Goal: Task Accomplishment & Management: Complete application form

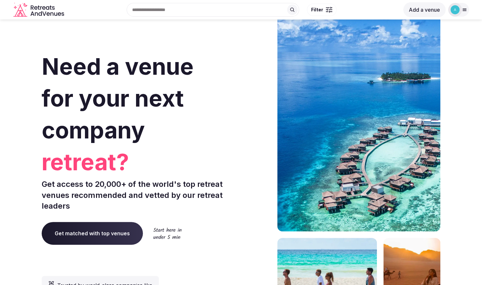
click at [462, 11] on div at bounding box center [455, 10] width 14 height 14
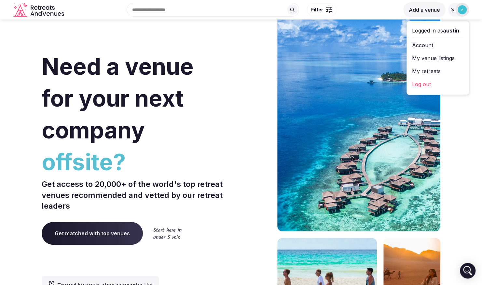
click at [423, 46] on link "Account" at bounding box center [437, 45] width 51 height 10
click at [428, 55] on link "My venue listings" at bounding box center [437, 58] width 51 height 10
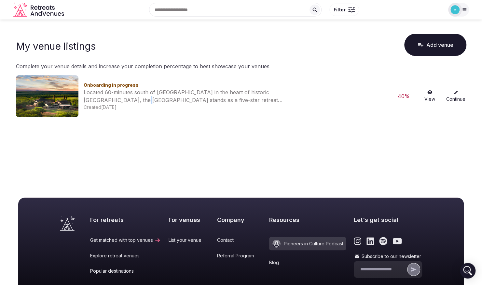
click at [115, 100] on div "Located 60-minutes south of [GEOGRAPHIC_DATA] in the heart of historic [GEOGRAP…" at bounding box center [190, 97] width 212 height 16
drag, startPoint x: 115, startPoint y: 100, endPoint x: 269, endPoint y: 129, distance: 157.0
click at [269, 129] on main "My venue listings Add venue Complete your venue details and increase your compl…" at bounding box center [241, 100] width 482 height 160
click at [454, 95] on link "Continue" at bounding box center [456, 96] width 21 height 12
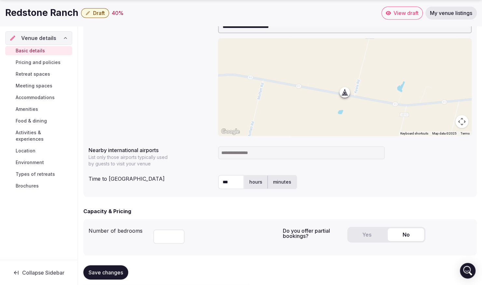
scroll to position [325, 0]
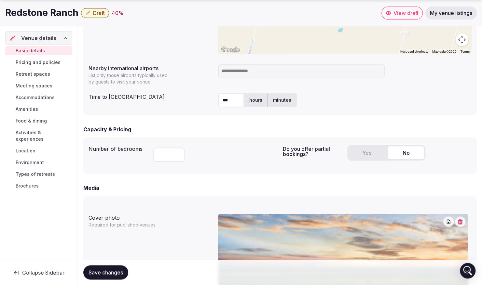
click at [377, 155] on button "Yes" at bounding box center [367, 152] width 36 height 13
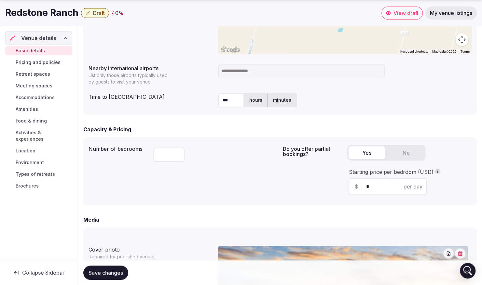
click at [381, 187] on input "*" at bounding box center [393, 187] width 55 height 8
type input "*****"
click at [392, 104] on div "*** hours minutes" at bounding box center [345, 100] width 254 height 14
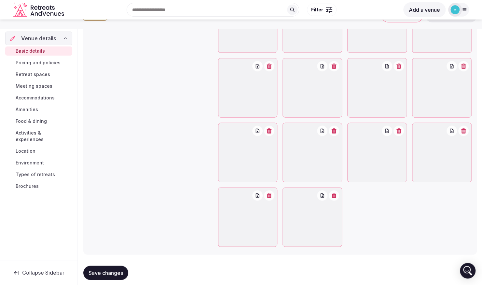
scroll to position [716, 0]
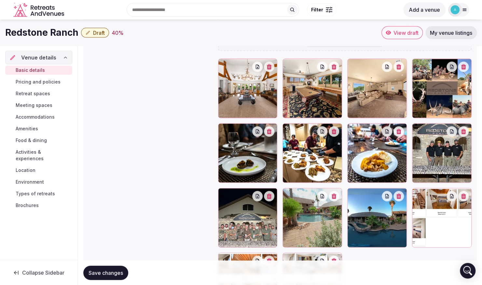
click at [40, 79] on span "Pricing and policies" at bounding box center [38, 82] width 45 height 7
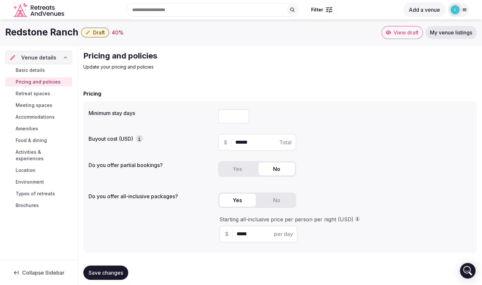
click at [245, 171] on button "Yes" at bounding box center [237, 169] width 36 height 13
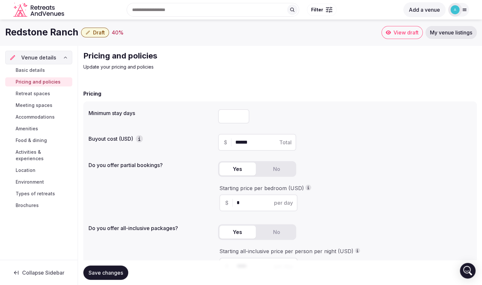
click at [243, 202] on input "*" at bounding box center [264, 203] width 55 height 8
click at [286, 200] on span "per day" at bounding box center [283, 203] width 19 height 8
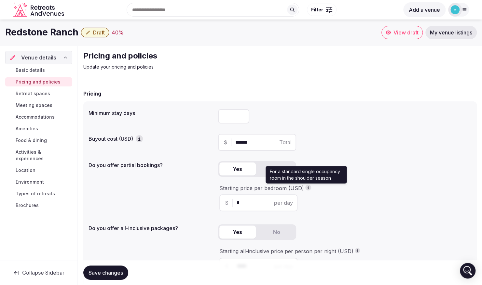
click at [306, 189] on icon "button" at bounding box center [308, 187] width 5 height 5
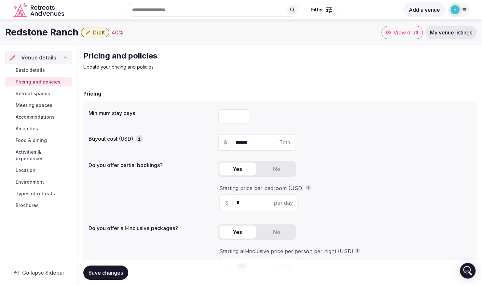
click at [244, 204] on input "*" at bounding box center [264, 203] width 55 height 8
click at [238, 204] on input "*" at bounding box center [264, 203] width 55 height 8
type input "*****"
click at [206, 210] on div "Do you offer partial bookings? Yes No Starting price per bedroom (USD) $ ***** …" at bounding box center [280, 188] width 383 height 58
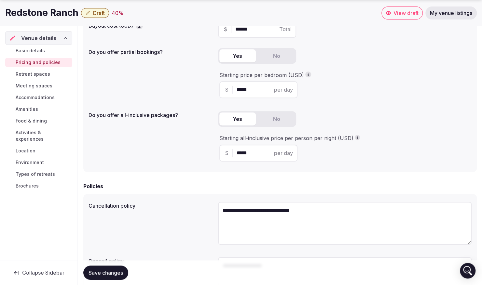
scroll to position [130, 0]
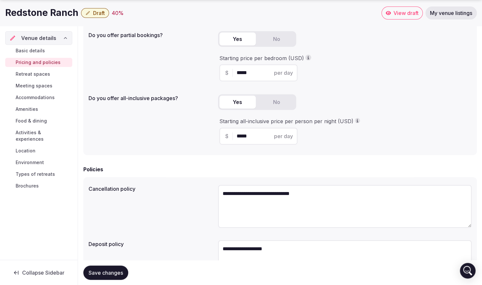
click at [281, 107] on button "No" at bounding box center [276, 102] width 36 height 13
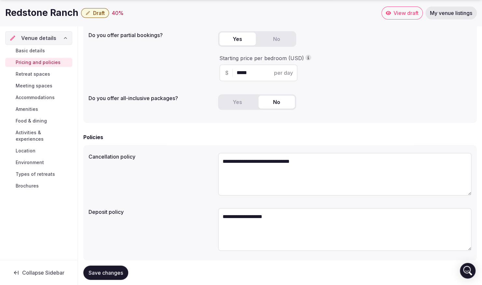
click at [241, 104] on button "Yes" at bounding box center [237, 102] width 36 height 13
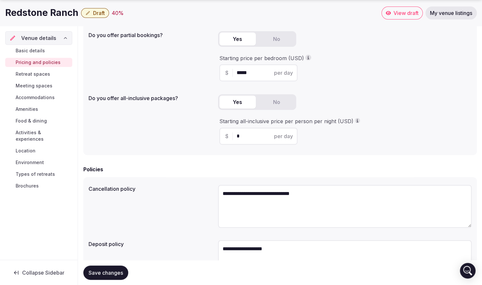
click at [275, 40] on button "No" at bounding box center [276, 39] width 36 height 13
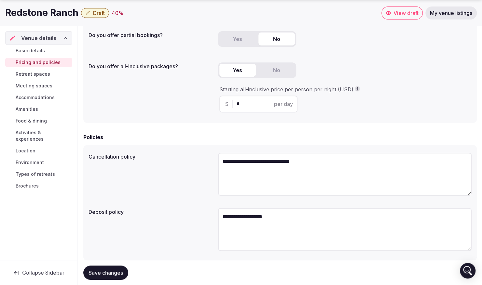
click at [252, 107] on input "*" at bounding box center [264, 104] width 55 height 8
click at [237, 105] on input "*" at bounding box center [264, 104] width 55 height 8
type input "*****"
click at [346, 124] on form "**********" at bounding box center [280, 128] width 394 height 337
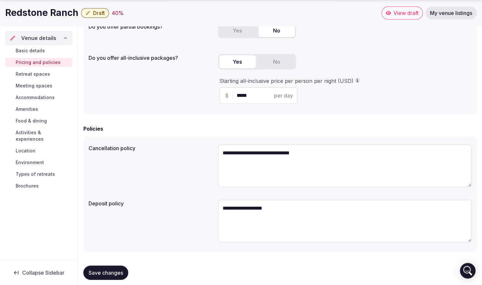
scroll to position [146, 0]
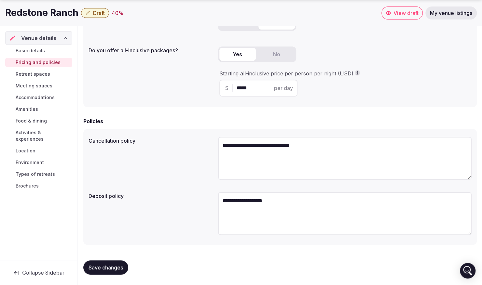
click at [44, 77] on link "Retreat spaces" at bounding box center [38, 74] width 67 height 9
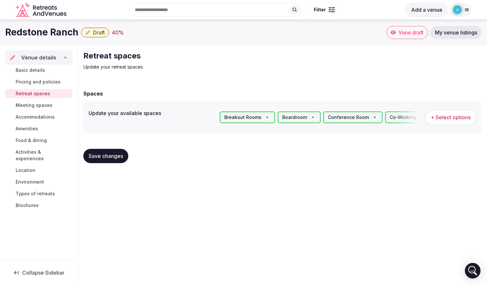
click at [32, 103] on span "Meeting spaces" at bounding box center [34, 105] width 37 height 7
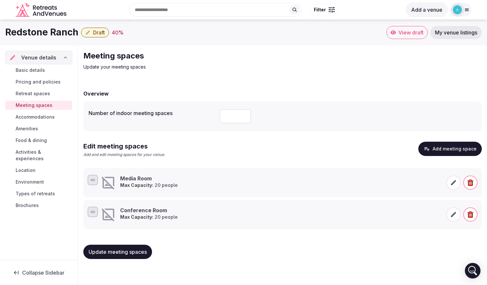
click at [34, 79] on span "Pricing and policies" at bounding box center [38, 82] width 45 height 7
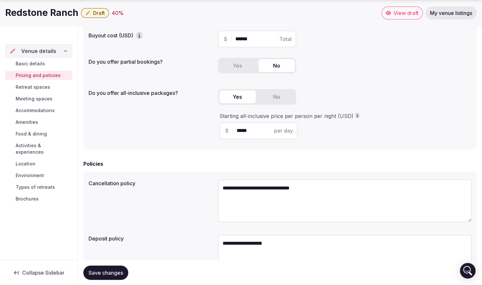
scroll to position [146, 0]
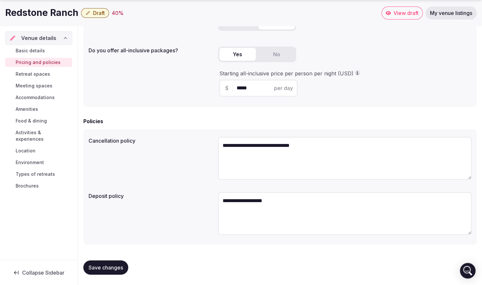
click at [103, 266] on span "Save changes" at bounding box center [106, 268] width 35 height 7
click at [25, 83] on span "Meeting spaces" at bounding box center [34, 86] width 37 height 7
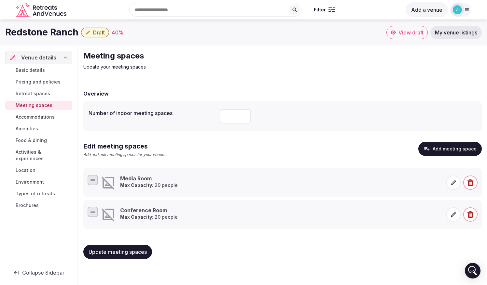
click at [451, 181] on icon at bounding box center [453, 183] width 7 height 7
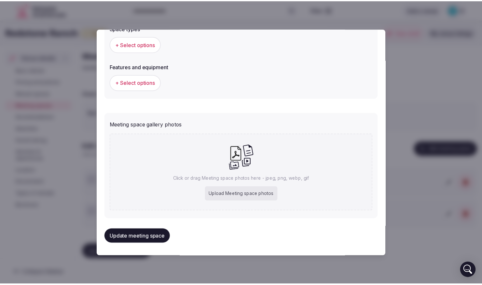
scroll to position [387, 0]
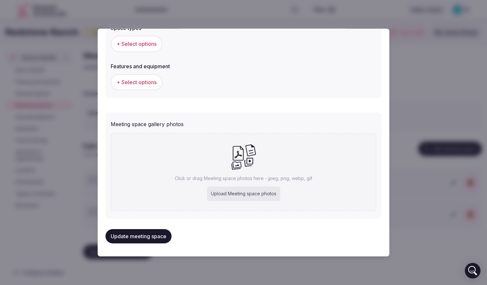
click at [431, 55] on div at bounding box center [243, 142] width 487 height 285
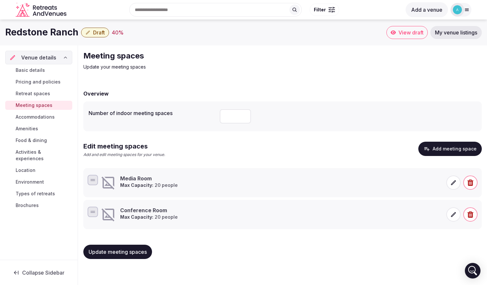
click at [37, 109] on link "Meeting spaces" at bounding box center [38, 105] width 67 height 9
click at [36, 114] on span "Accommodations" at bounding box center [35, 117] width 39 height 7
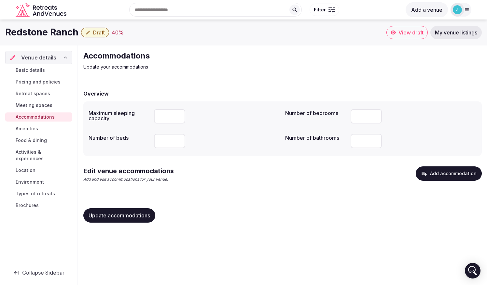
click at [112, 138] on label "Number of beds" at bounding box center [119, 137] width 60 height 5
click at [109, 143] on div "Number of beds" at bounding box center [184, 141] width 191 height 20
click at [162, 141] on input "number" at bounding box center [169, 141] width 31 height 14
type input "**"
click at [167, 116] on input "number" at bounding box center [169, 116] width 31 height 14
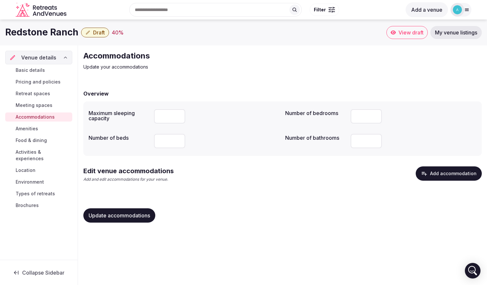
type input "**"
click at [359, 119] on input "**" at bounding box center [366, 116] width 31 height 14
type input "**"
click at [362, 141] on input "**" at bounding box center [366, 141] width 31 height 14
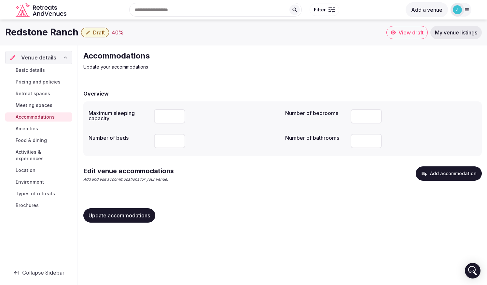
click at [361, 142] on input "**" at bounding box center [366, 141] width 31 height 14
type input "*"
type input "**"
click at [346, 205] on div "Update accommodations" at bounding box center [282, 215] width 398 height 25
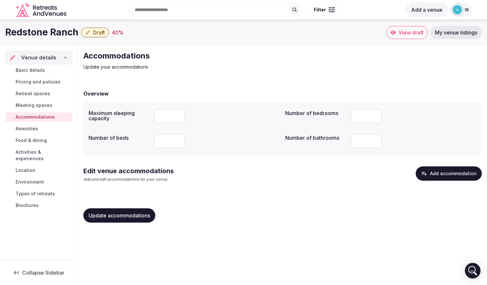
click at [111, 227] on div "Update accommodations" at bounding box center [282, 215] width 398 height 25
click at [130, 215] on span "Update accommodations" at bounding box center [120, 216] width 62 height 7
click at [33, 131] on span "Amenities" at bounding box center [27, 129] width 22 height 7
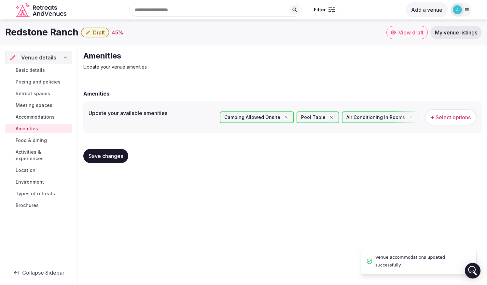
click at [32, 142] on span "Food & dining" at bounding box center [31, 140] width 31 height 7
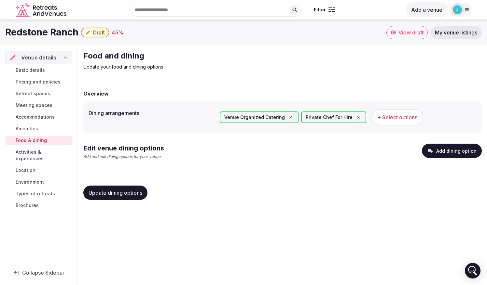
click at [447, 152] on button "Add dining option" at bounding box center [452, 151] width 60 height 14
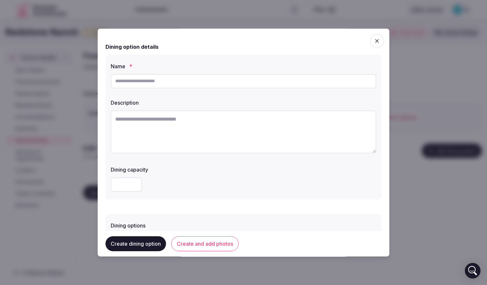
click at [148, 182] on div at bounding box center [244, 185] width 266 height 14
click at [374, 40] on icon "button" at bounding box center [377, 41] width 7 height 7
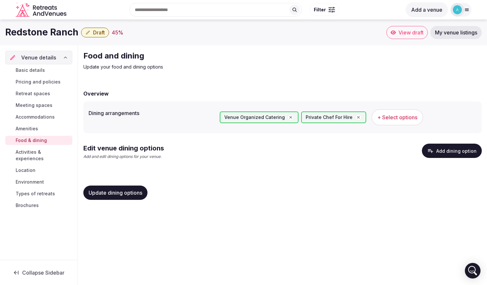
click at [51, 148] on link "Activities & experiences" at bounding box center [38, 156] width 67 height 16
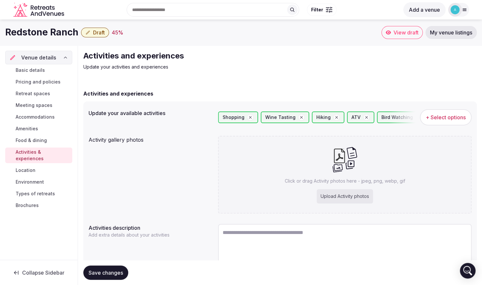
scroll to position [32, 0]
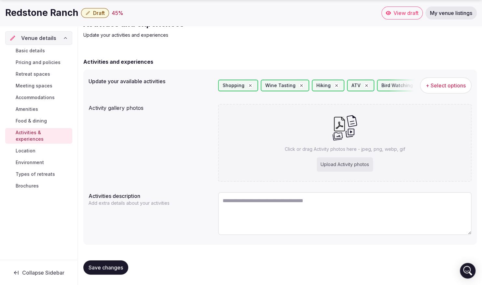
click at [270, 214] on textarea at bounding box center [345, 213] width 254 height 43
click at [144, 214] on div "Activities description Add extra details about your activities" at bounding box center [280, 215] width 383 height 50
click at [131, 206] on p "Add extra details about your activities" at bounding box center [130, 203] width 83 height 7
click at [276, 207] on textarea at bounding box center [345, 213] width 254 height 43
click at [344, 163] on div "Upload Activity photos" at bounding box center [345, 165] width 56 height 14
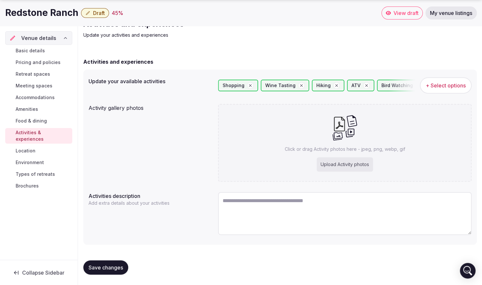
click at [21, 148] on span "Location" at bounding box center [26, 151] width 20 height 7
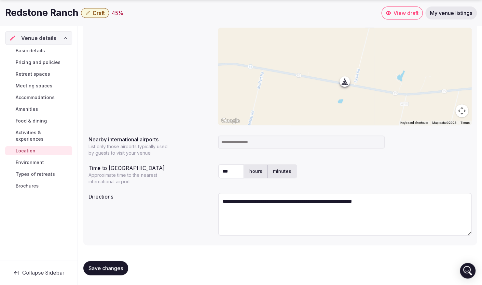
scroll to position [101, 0]
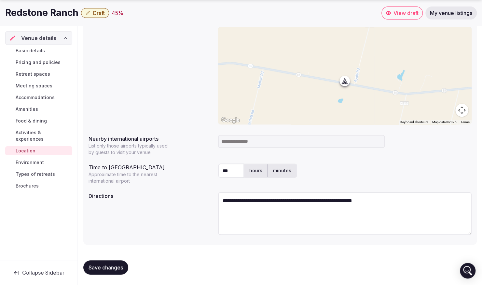
click at [33, 159] on link "Environment" at bounding box center [38, 162] width 67 height 9
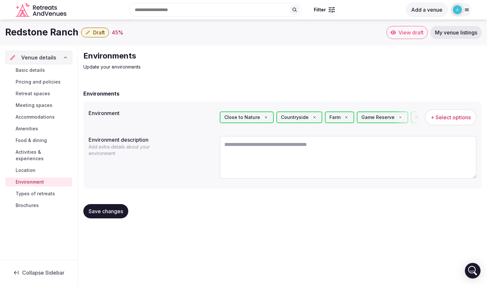
click at [43, 190] on link "Types of retreats" at bounding box center [38, 193] width 67 height 9
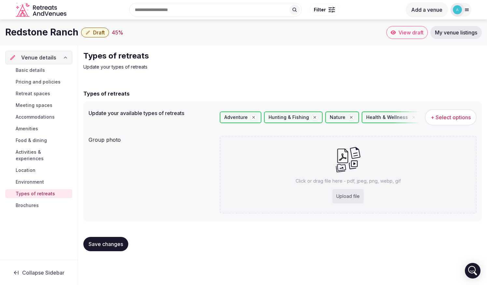
click at [29, 202] on span "Brochures" at bounding box center [27, 205] width 23 height 7
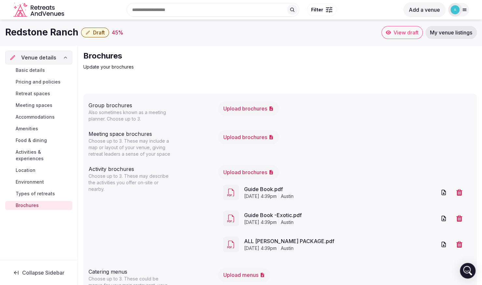
click at [43, 68] on span "Basic details" at bounding box center [30, 70] width 29 height 7
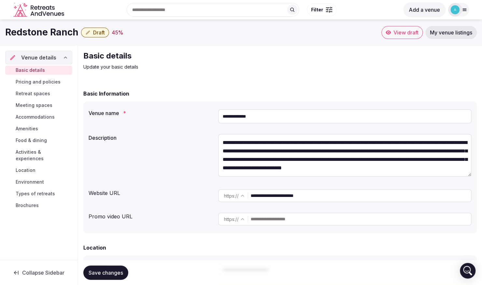
click at [99, 32] on span "Draft" at bounding box center [99, 32] width 12 height 7
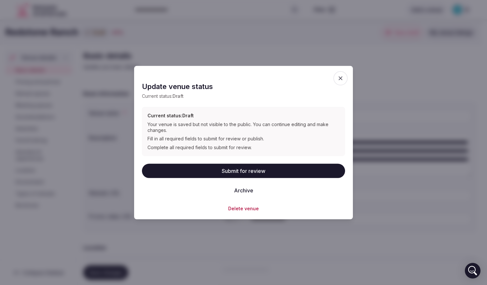
drag, startPoint x: 285, startPoint y: 171, endPoint x: 279, endPoint y: 169, distance: 6.5
click at [285, 171] on button "Submit for review" at bounding box center [243, 171] width 203 height 14
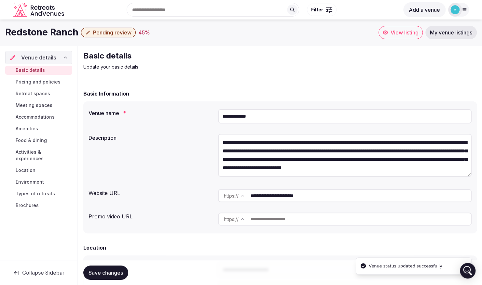
click at [393, 36] on link "View listing" at bounding box center [401, 32] width 44 height 13
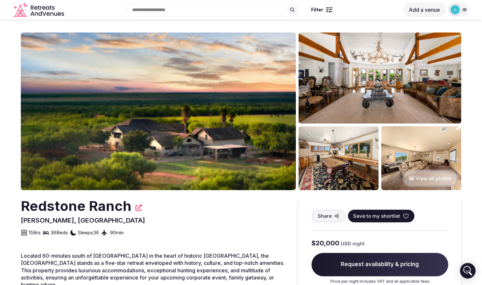
click at [426, 187] on button "View all photos" at bounding box center [430, 178] width 56 height 17
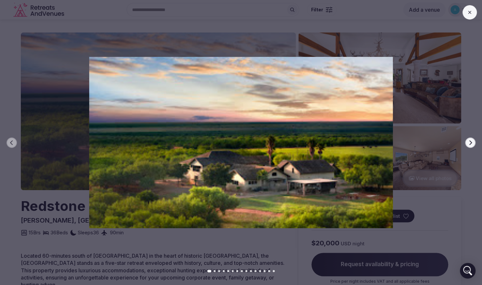
click at [465, 143] on div at bounding box center [238, 142] width 487 height 171
click at [468, 142] on icon "button" at bounding box center [470, 142] width 5 height 5
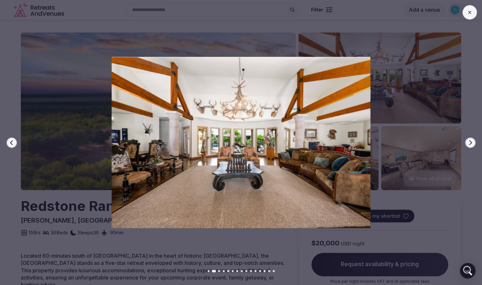
click at [468, 142] on icon "button" at bounding box center [470, 142] width 5 height 5
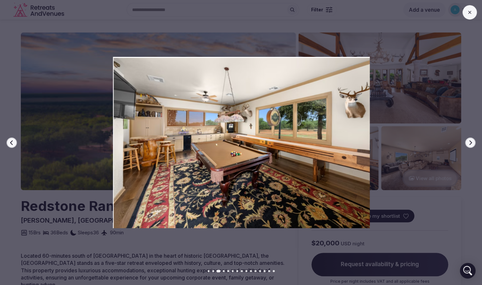
click at [468, 142] on icon "button" at bounding box center [470, 142] width 5 height 5
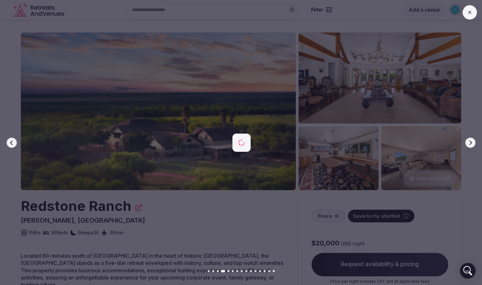
click at [468, 142] on icon "button" at bounding box center [470, 142] width 5 height 5
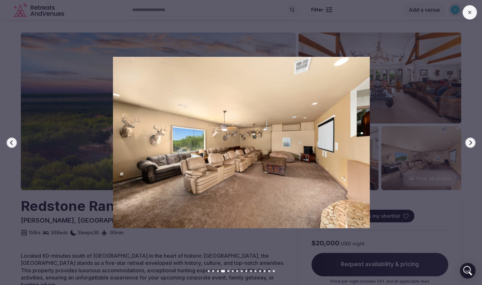
click at [468, 142] on icon "button" at bounding box center [470, 142] width 5 height 5
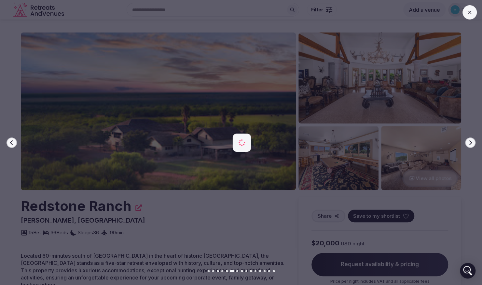
click at [468, 142] on icon "button" at bounding box center [470, 142] width 5 height 5
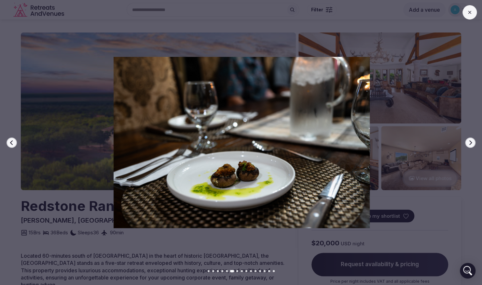
click at [468, 142] on icon "button" at bounding box center [470, 142] width 5 height 5
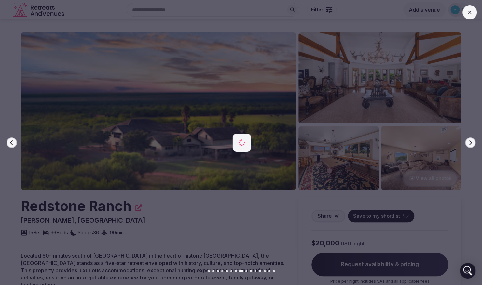
click at [468, 142] on icon "button" at bounding box center [470, 142] width 5 height 5
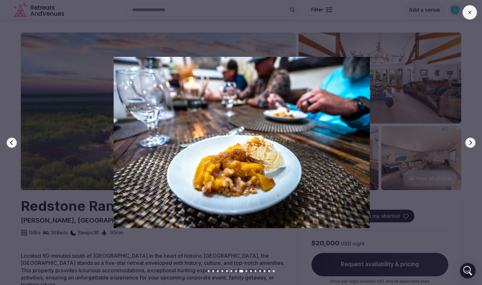
click at [468, 142] on icon "button" at bounding box center [470, 142] width 5 height 5
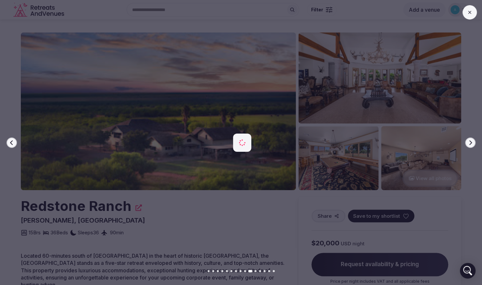
click at [468, 142] on icon "button" at bounding box center [470, 142] width 5 height 5
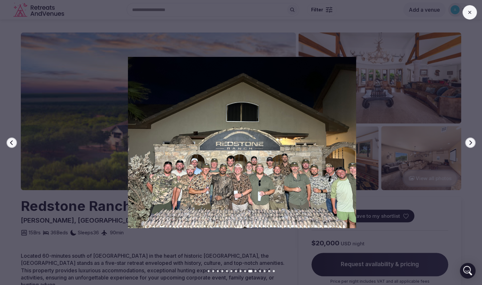
click at [468, 142] on icon "button" at bounding box center [470, 142] width 5 height 5
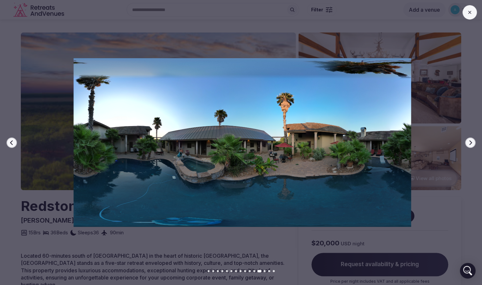
click at [469, 14] on icon at bounding box center [469, 12] width 5 height 5
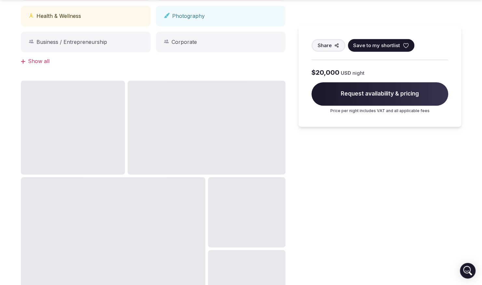
scroll to position [521, 0]
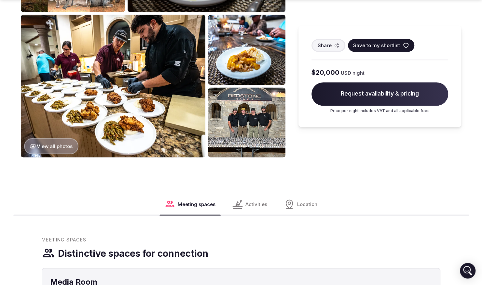
click at [262, 203] on div "Activities" at bounding box center [249, 204] width 45 height 21
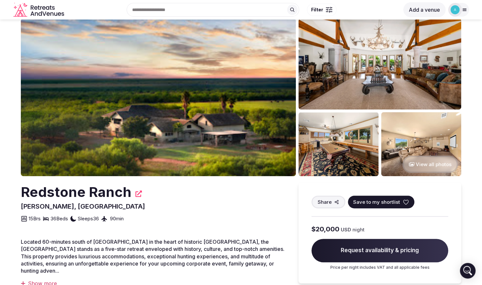
scroll to position [0, 0]
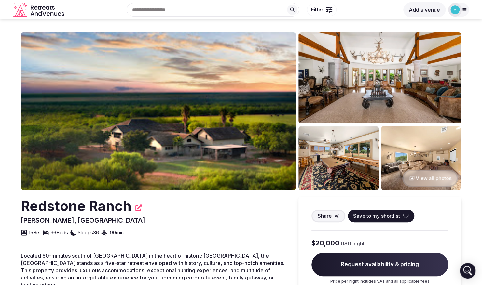
click at [460, 12] on div at bounding box center [455, 10] width 14 height 14
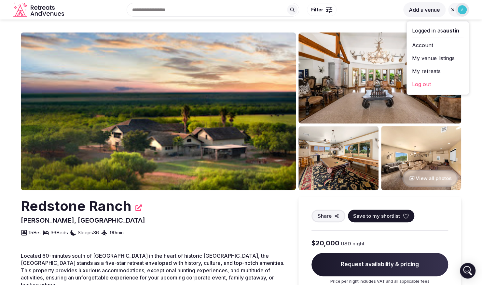
click at [437, 58] on link "My venue listings" at bounding box center [437, 58] width 51 height 10
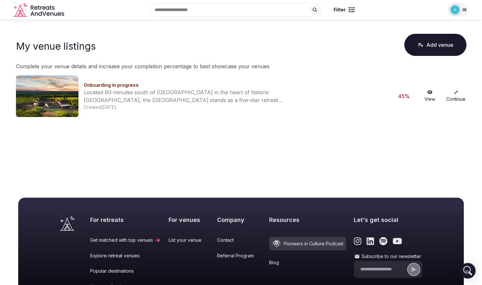
click at [458, 95] on link "Continue" at bounding box center [456, 96] width 21 height 12
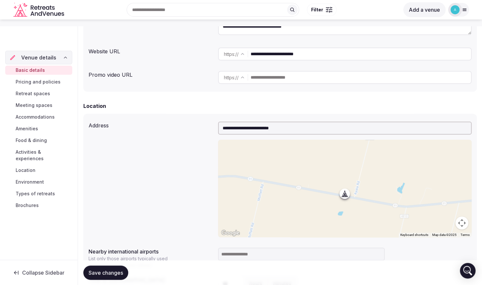
scroll to position [228, 0]
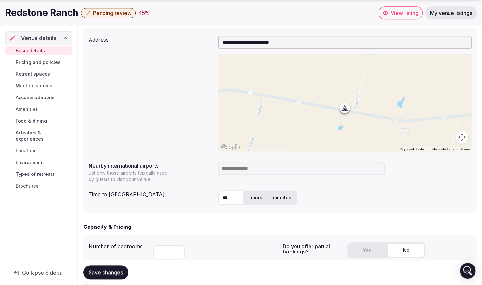
click at [37, 62] on span "Pricing and policies" at bounding box center [38, 62] width 45 height 7
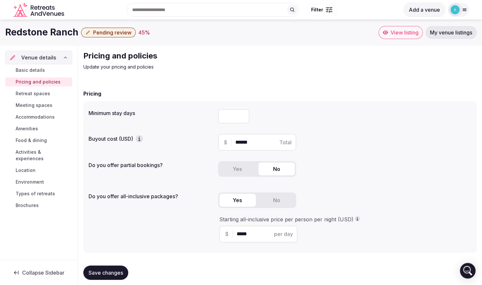
click at [239, 144] on input "******" at bounding box center [262, 143] width 55 height 8
type input "******"
click at [391, 121] on div "*" at bounding box center [345, 116] width 254 height 14
click at [250, 147] on div "$ ****** Total" at bounding box center [257, 142] width 78 height 17
click at [250, 145] on input "******" at bounding box center [262, 143] width 55 height 8
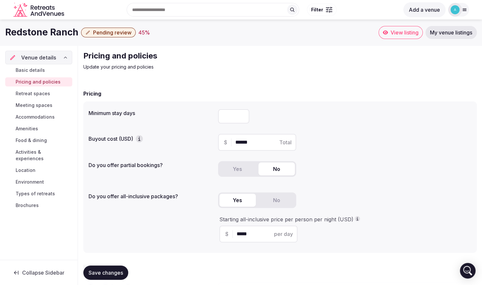
click at [193, 167] on label "Do you offer partial bookings?" at bounding box center [151, 165] width 124 height 5
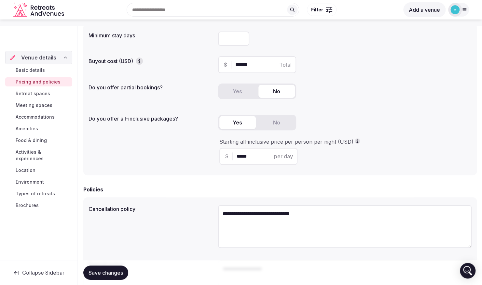
scroll to position [130, 0]
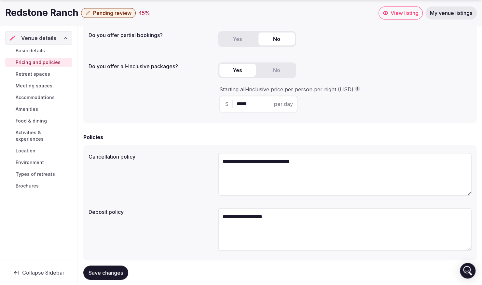
click at [106, 271] on span "Save changes" at bounding box center [106, 273] width 35 height 7
click at [43, 77] on span "Retreat spaces" at bounding box center [33, 74] width 35 height 7
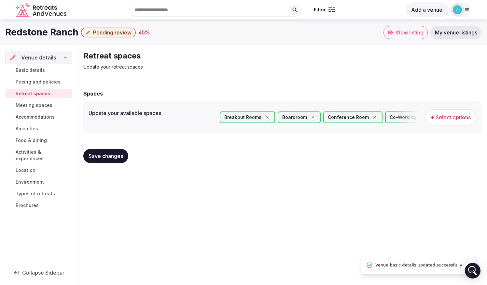
click at [32, 70] on span "Basic details" at bounding box center [30, 70] width 29 height 7
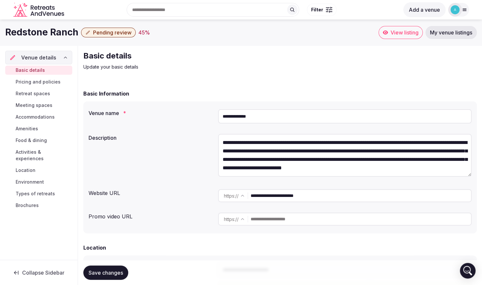
click at [28, 82] on span "Pricing and policies" at bounding box center [38, 82] width 45 height 7
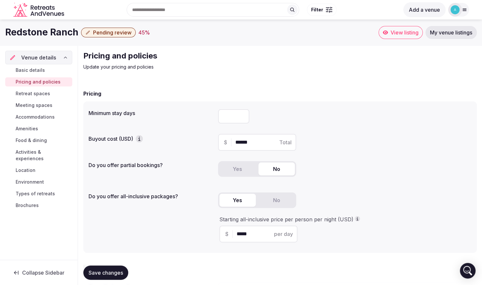
click at [411, 35] on span "View listing" at bounding box center [405, 32] width 28 height 7
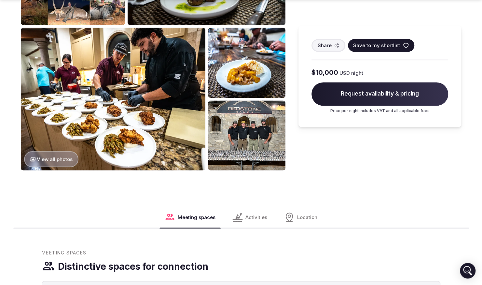
scroll to position [521, 0]
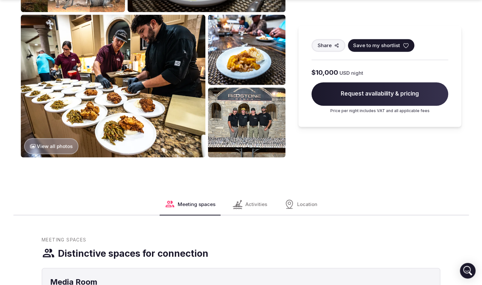
click at [292, 199] on icon at bounding box center [289, 204] width 10 height 10
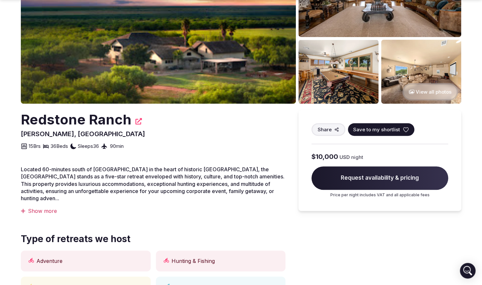
scroll to position [98, 0]
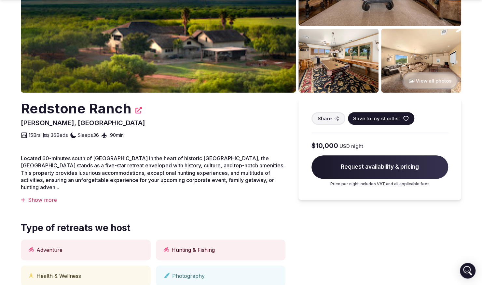
click at [42, 197] on div "Show more" at bounding box center [153, 200] width 265 height 7
click at [44, 197] on div "Show less" at bounding box center [153, 200] width 265 height 7
click at [44, 197] on div "Show more" at bounding box center [153, 200] width 265 height 7
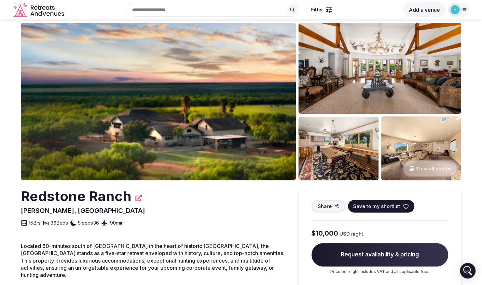
scroll to position [0, 0]
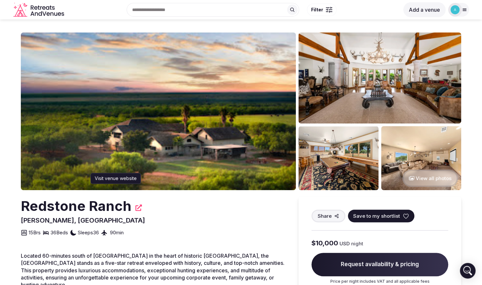
click at [137, 210] on icon at bounding box center [138, 208] width 7 height 7
click at [452, 7] on img at bounding box center [454, 9] width 9 height 9
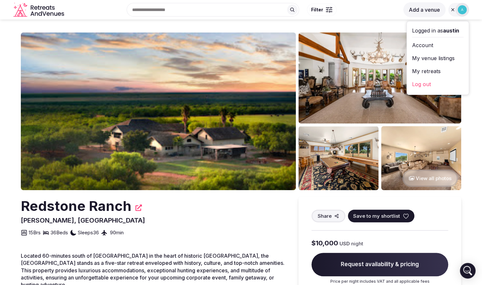
click at [429, 55] on link "My venue listings" at bounding box center [437, 58] width 51 height 10
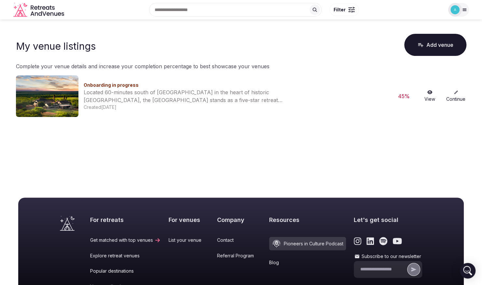
click at [457, 96] on link "Continue" at bounding box center [456, 96] width 21 height 12
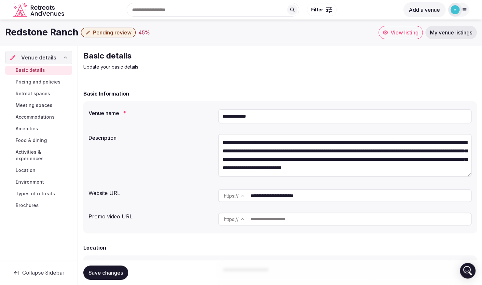
click at [271, 223] on input "text" at bounding box center [361, 219] width 220 height 13
click at [32, 90] on span "Retreat spaces" at bounding box center [33, 93] width 35 height 7
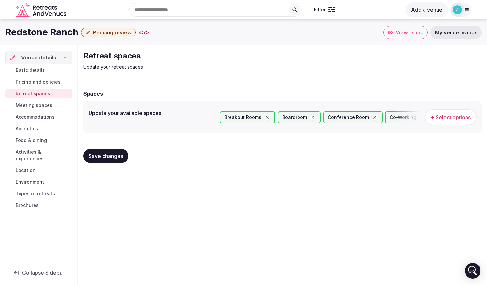
click at [45, 81] on span "Pricing and policies" at bounding box center [38, 82] width 45 height 7
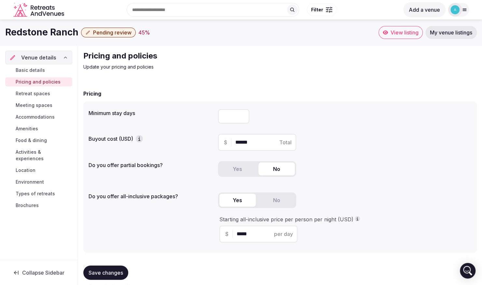
click at [38, 70] on span "Basic details" at bounding box center [30, 70] width 29 height 7
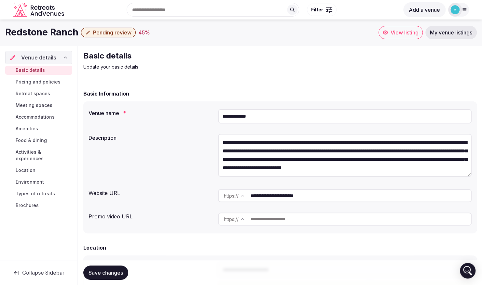
click at [65, 56] on icon at bounding box center [65, 57] width 5 height 5
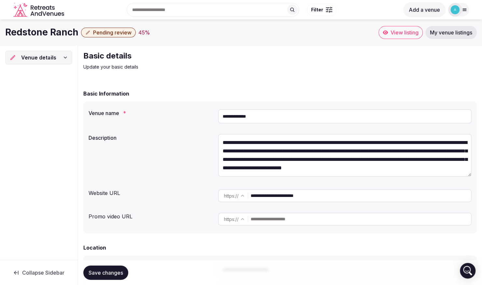
click at [65, 56] on icon at bounding box center [65, 57] width 5 height 5
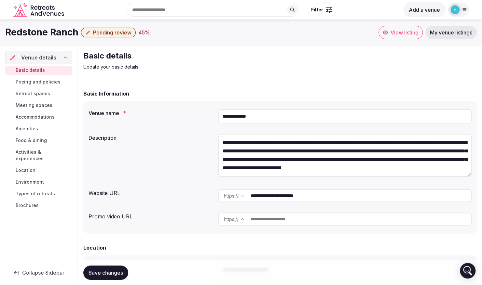
click at [14, 58] on icon at bounding box center [12, 57] width 7 height 7
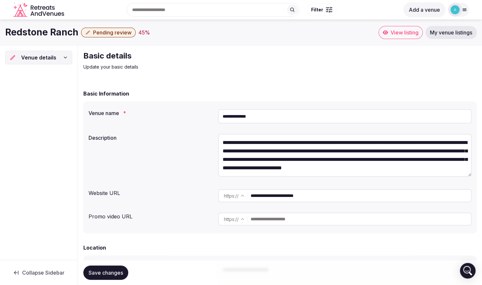
click at [14, 58] on icon at bounding box center [12, 57] width 7 height 7
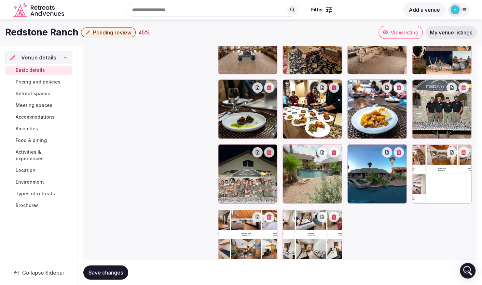
scroll to position [759, 0]
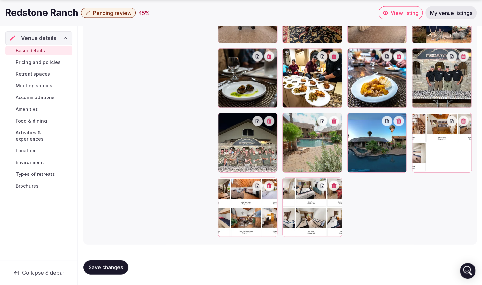
click at [48, 58] on link "Pricing and policies" at bounding box center [38, 62] width 67 height 9
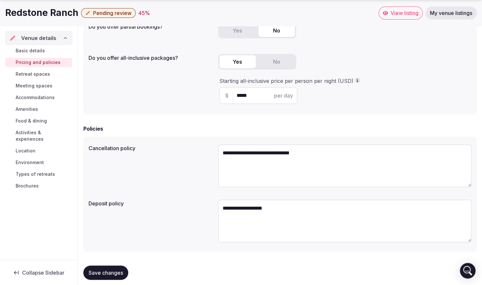
scroll to position [146, 0]
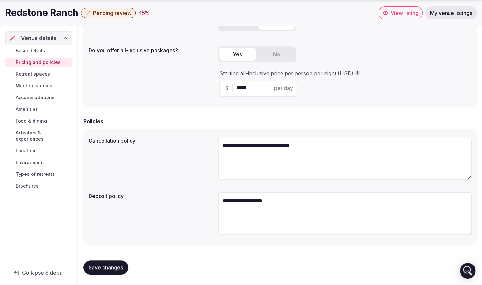
click at [34, 73] on span "Retreat spaces" at bounding box center [33, 74] width 35 height 7
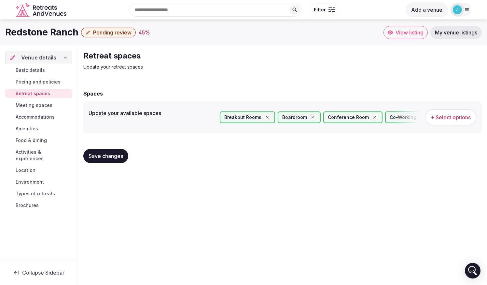
click at [44, 77] on div "Basic details Pricing and policies Retreat spaces Meeting spaces Accommodations…" at bounding box center [38, 137] width 67 height 147
drag, startPoint x: 44, startPoint y: 77, endPoint x: 47, endPoint y: 81, distance: 5.1
click at [47, 81] on span "Pricing and policies" at bounding box center [38, 82] width 45 height 7
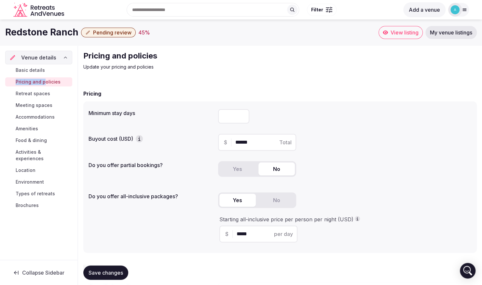
click at [54, 82] on span "Pricing and policies" at bounding box center [38, 82] width 45 height 7
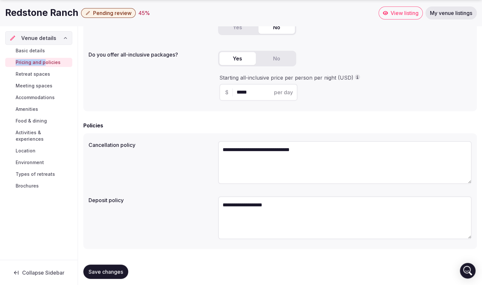
scroll to position [146, 0]
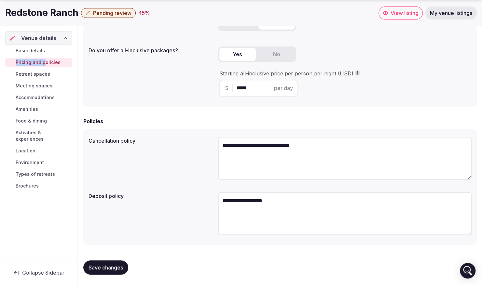
click at [35, 71] on span "Retreat spaces" at bounding box center [33, 74] width 35 height 7
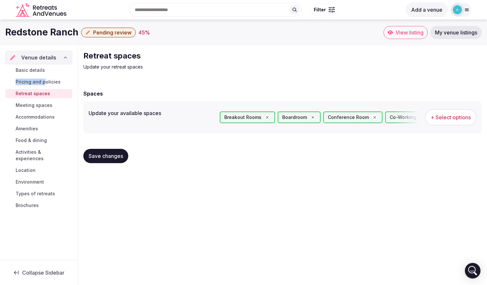
click at [24, 93] on span "Retreat spaces" at bounding box center [33, 93] width 35 height 7
click at [41, 107] on span "Meeting spaces" at bounding box center [34, 105] width 37 height 7
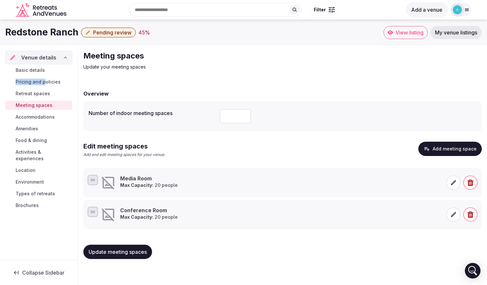
click at [3, 86] on div "Venue details Basic details Pricing and policies Retreat spaces Meeting spaces …" at bounding box center [38, 153] width 77 height 214
click at [454, 182] on icon at bounding box center [453, 183] width 7 height 7
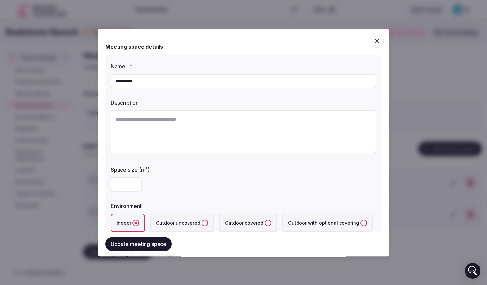
click at [165, 121] on textarea at bounding box center [244, 132] width 266 height 43
type textarea "*"
click at [297, 119] on textarea "**********" at bounding box center [241, 132] width 261 height 43
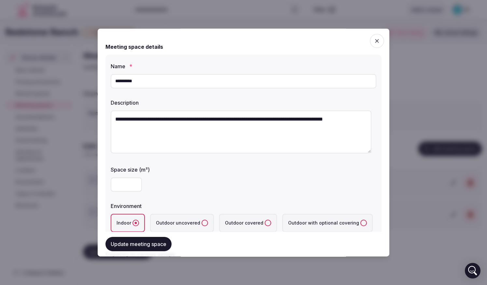
click at [286, 119] on textarea "**********" at bounding box center [241, 132] width 261 height 43
click at [205, 125] on textarea "**********" at bounding box center [241, 132] width 261 height 43
click at [178, 127] on textarea "**********" at bounding box center [241, 132] width 261 height 43
click at [230, 131] on textarea "**********" at bounding box center [241, 132] width 261 height 43
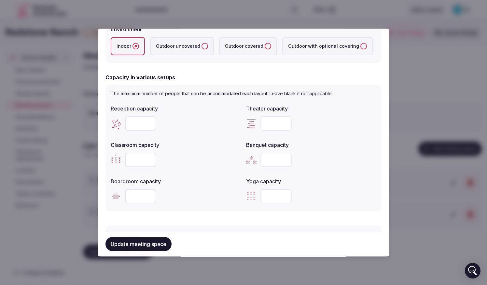
scroll to position [260, 0]
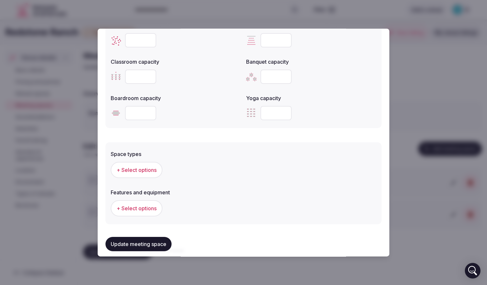
type textarea "**********"
click at [152, 169] on span "+ Select options" at bounding box center [137, 170] width 40 height 7
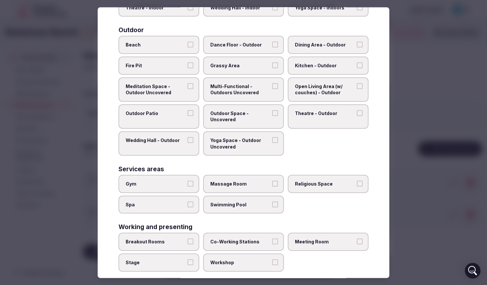
scroll to position [204, 0]
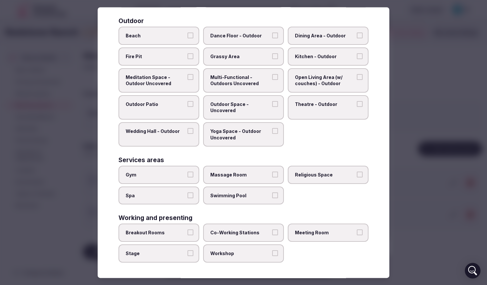
click at [176, 260] on label "Stage" at bounding box center [158, 254] width 81 height 18
click at [187, 256] on button "Stage" at bounding box center [190, 254] width 6 height 6
click at [324, 233] on span "Meeting Room" at bounding box center [325, 233] width 60 height 7
click at [357, 233] on button "Meeting Room" at bounding box center [360, 233] width 6 height 6
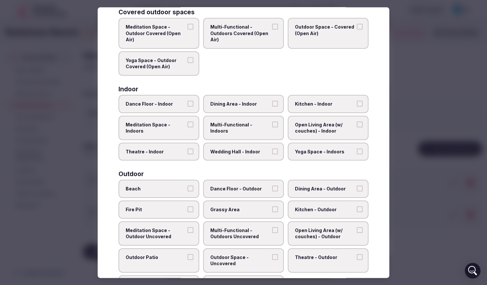
scroll to position [0, 0]
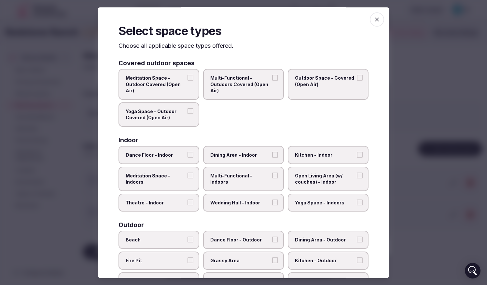
click at [375, 20] on icon "button" at bounding box center [377, 19] width 7 height 7
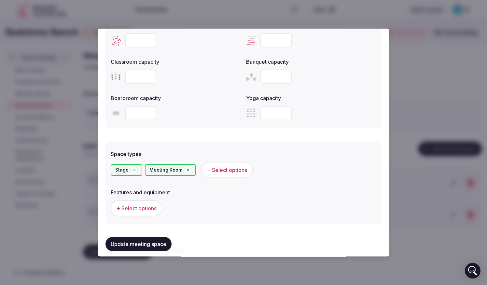
click at [148, 208] on span "+ Select options" at bounding box center [137, 208] width 40 height 7
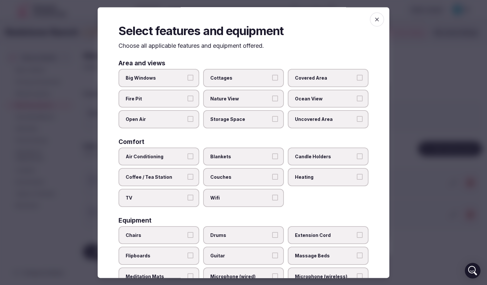
click at [149, 202] on label "TV" at bounding box center [158, 198] width 81 height 18
click at [187, 201] on button "TV" at bounding box center [190, 198] width 6 height 6
click at [230, 199] on span "Wifi" at bounding box center [240, 198] width 60 height 7
click at [272, 199] on button "Wifi" at bounding box center [275, 198] width 6 height 6
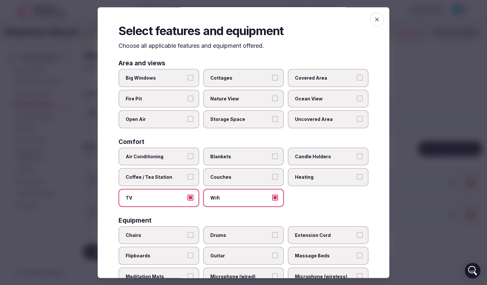
click at [166, 157] on span "Air Conditioning" at bounding box center [156, 157] width 60 height 7
click at [187, 157] on button "Air Conditioning" at bounding box center [190, 157] width 6 height 6
drag, startPoint x: 230, startPoint y: 177, endPoint x: 242, endPoint y: 177, distance: 11.7
click at [230, 177] on span "Couches" at bounding box center [240, 177] width 60 height 7
click at [272, 177] on button "Couches" at bounding box center [275, 177] width 6 height 6
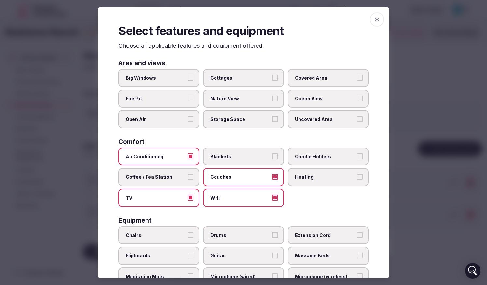
click at [172, 172] on label "Coffee / Tea Station" at bounding box center [158, 178] width 81 height 18
click at [187, 174] on button "Coffee / Tea Station" at bounding box center [190, 177] width 6 height 6
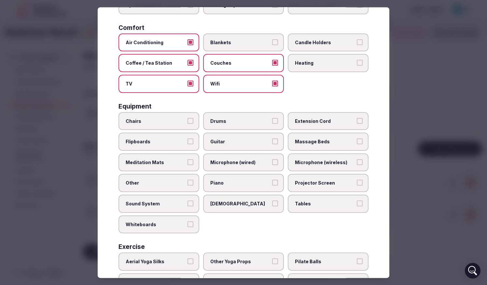
scroll to position [130, 0]
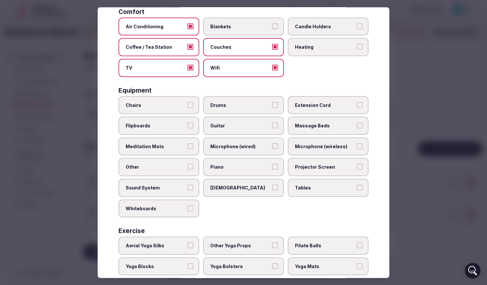
click at [331, 105] on span "Extension Cord" at bounding box center [325, 105] width 60 height 7
click at [357, 105] on button "Extension Cord" at bounding box center [360, 105] width 6 height 6
click at [170, 105] on span "Chairs" at bounding box center [156, 105] width 60 height 7
click at [187, 105] on button "Chairs" at bounding box center [190, 105] width 6 height 6
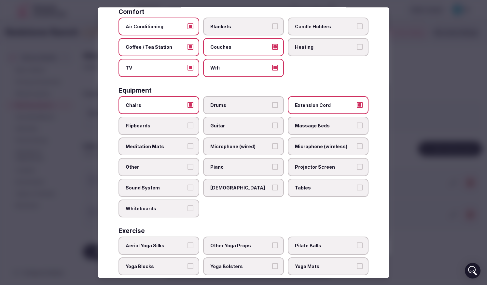
click at [340, 167] on span "Projector Screen" at bounding box center [325, 167] width 60 height 7
click at [357, 167] on button "Projector Screen" at bounding box center [360, 167] width 6 height 6
click at [330, 189] on span "Tables" at bounding box center [325, 188] width 60 height 7
click at [357, 189] on button "Tables" at bounding box center [360, 188] width 6 height 6
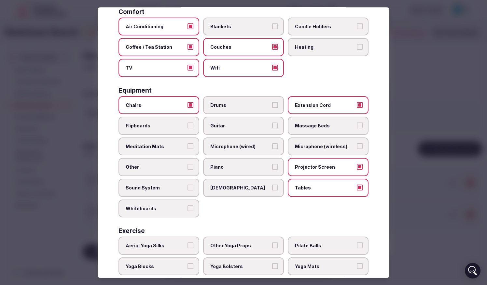
click at [326, 189] on span "Tables" at bounding box center [325, 188] width 60 height 7
click at [357, 189] on button "Tables" at bounding box center [360, 188] width 6 height 6
click at [164, 186] on span "Sound System" at bounding box center [156, 188] width 60 height 7
click at [187, 186] on button "Sound System" at bounding box center [190, 188] width 6 height 6
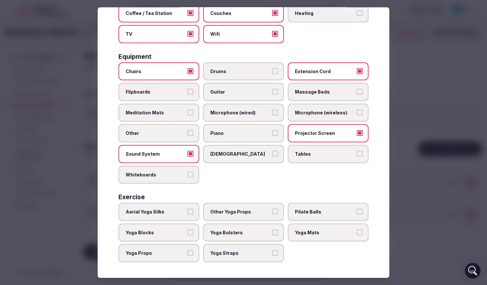
scroll to position [0, 0]
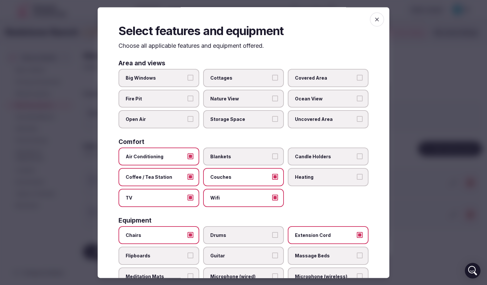
click at [374, 21] on icon "button" at bounding box center [377, 19] width 7 height 7
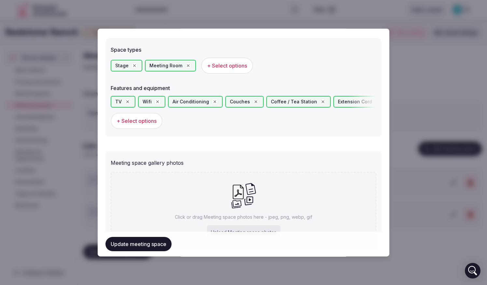
scroll to position [404, 0]
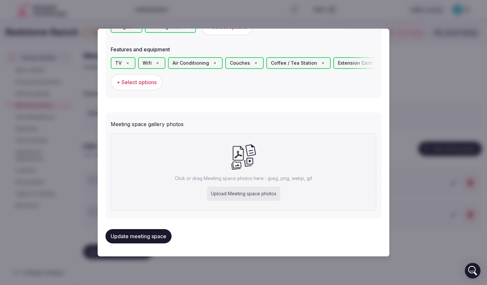
click at [164, 141] on div "Click or drag Meeting space photos here - jpeg, png, webp, gif Upload Meeting s…" at bounding box center [244, 172] width 266 height 78
click at [134, 237] on button "Update meeting space" at bounding box center [138, 236] width 66 height 14
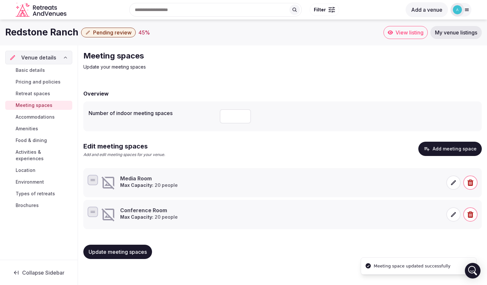
click at [138, 212] on h3 "Conference Room" at bounding box center [149, 210] width 58 height 7
click at [457, 215] on span at bounding box center [453, 215] width 14 height 14
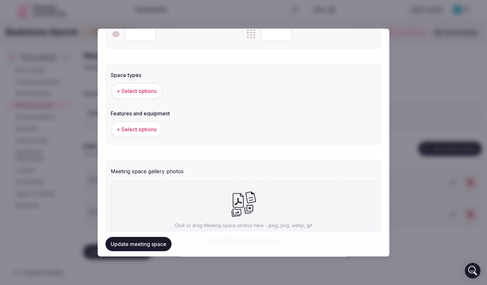
scroll to position [322, 0]
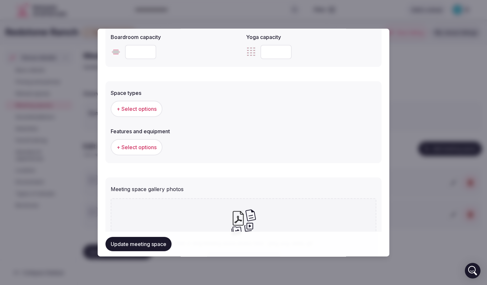
click at [140, 110] on span "+ Select options" at bounding box center [137, 108] width 40 height 7
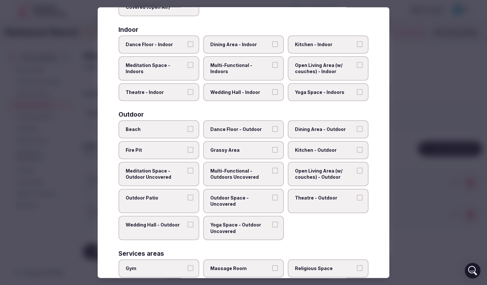
scroll to position [204, 0]
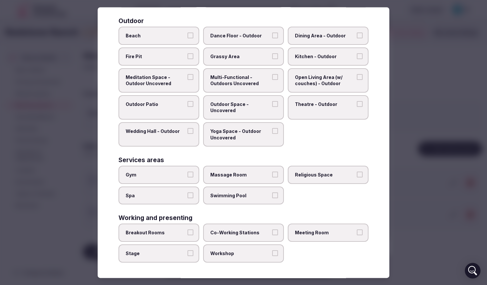
drag, startPoint x: 327, startPoint y: 229, endPoint x: 276, endPoint y: 243, distance: 52.8
click at [327, 230] on label "Meeting Room" at bounding box center [328, 233] width 81 height 18
click at [357, 230] on button "Meeting Room" at bounding box center [360, 233] width 6 height 6
click at [129, 266] on div "Select space types Choose all applicable space types offered. Covered outdoor s…" at bounding box center [244, 142] width 292 height 271
drag, startPoint x: 129, startPoint y: 266, endPoint x: 156, endPoint y: 254, distance: 29.6
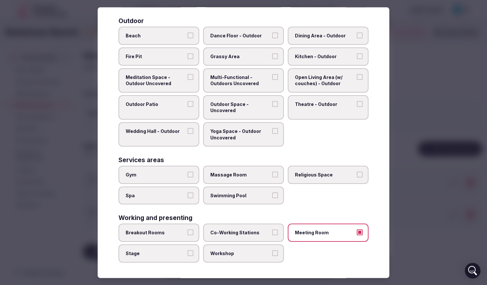
click at [156, 254] on span "Stage" at bounding box center [156, 254] width 60 height 7
click at [187, 254] on button "Stage" at bounding box center [190, 254] width 6 height 6
click at [431, 63] on div at bounding box center [243, 142] width 487 height 285
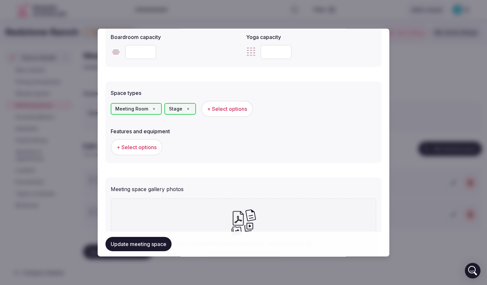
click at [152, 145] on span "+ Select options" at bounding box center [137, 147] width 40 height 7
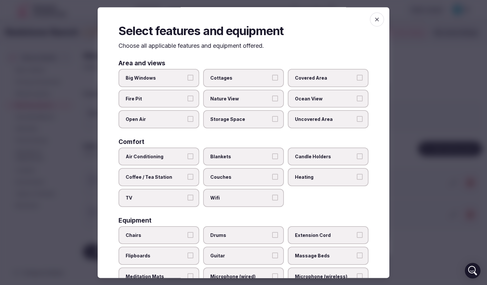
click at [161, 162] on label "Air Conditioning" at bounding box center [158, 157] width 81 height 18
click at [187, 159] on button "Air Conditioning" at bounding box center [190, 157] width 6 height 6
click at [156, 201] on span "TV" at bounding box center [156, 198] width 60 height 7
click at [187, 201] on button "TV" at bounding box center [190, 198] width 6 height 6
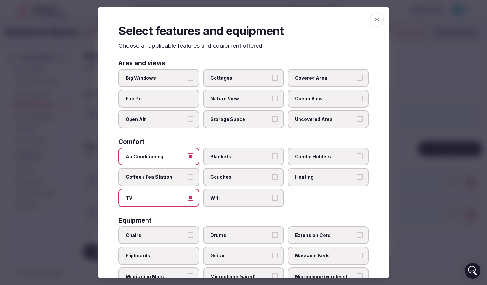
click at [163, 238] on span "Chairs" at bounding box center [156, 235] width 60 height 7
click at [187, 238] on button "Chairs" at bounding box center [190, 235] width 6 height 6
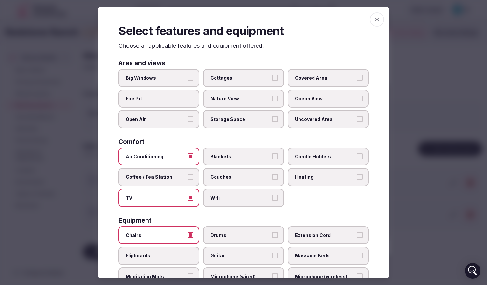
click at [246, 174] on label "Couches" at bounding box center [243, 178] width 81 height 18
click at [272, 174] on button "Couches" at bounding box center [275, 177] width 6 height 6
click at [314, 157] on span "Candle Holders" at bounding box center [325, 157] width 60 height 7
click at [357, 157] on button "Candle Holders" at bounding box center [360, 157] width 6 height 6
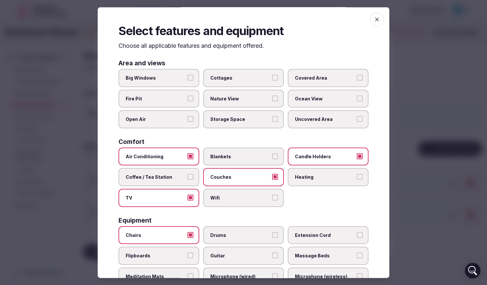
click at [283, 157] on div "Air Conditioning Blankets Candle Holders Coffee / Tea Station Couches Heating T…" at bounding box center [243, 178] width 250 height 60
click at [295, 158] on span "Candle Holders" at bounding box center [325, 157] width 60 height 7
click at [357, 158] on button "Candle Holders" at bounding box center [360, 157] width 6 height 6
click at [252, 196] on span "Wifi" at bounding box center [240, 198] width 60 height 7
click at [272, 196] on button "Wifi" at bounding box center [275, 198] width 6 height 6
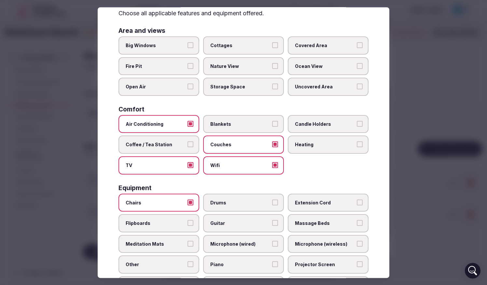
click at [167, 143] on span "Coffee / Tea Station" at bounding box center [156, 145] width 60 height 7
click at [187, 143] on button "Coffee / Tea Station" at bounding box center [190, 145] width 6 height 6
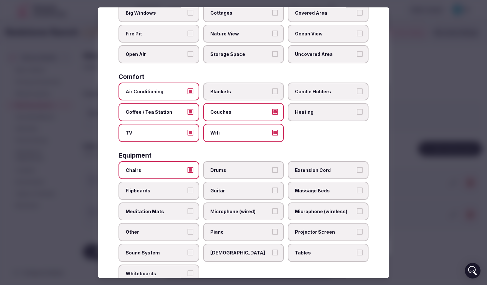
scroll to position [98, 0]
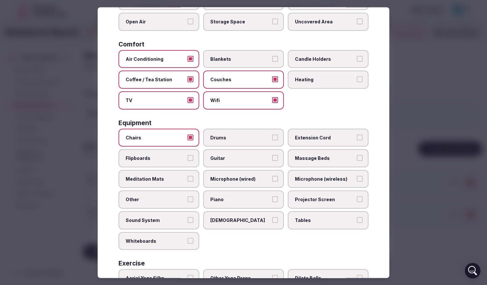
click at [309, 141] on label "Extension Cord" at bounding box center [328, 138] width 81 height 18
click at [357, 141] on button "Extension Cord" at bounding box center [360, 138] width 6 height 6
click at [143, 218] on span "Sound System" at bounding box center [156, 220] width 60 height 7
click at [187, 218] on button "Sound System" at bounding box center [190, 220] width 6 height 6
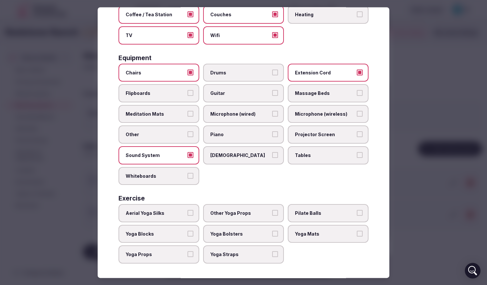
scroll to position [164, 0]
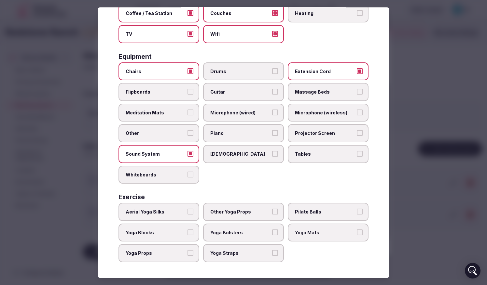
click at [160, 97] on label "Flipboards" at bounding box center [158, 92] width 81 height 18
click at [187, 95] on button "Flipboards" at bounding box center [190, 92] width 6 height 6
click at [410, 44] on div at bounding box center [243, 142] width 487 height 285
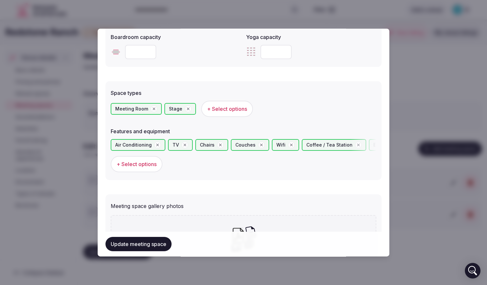
scroll to position [404, 0]
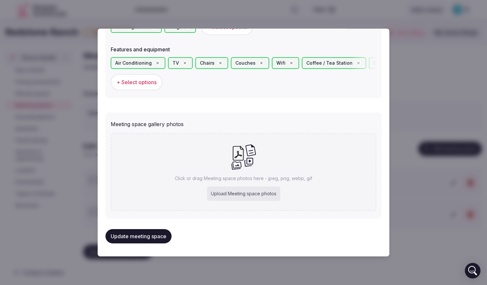
click at [154, 231] on button "Update meeting space" at bounding box center [138, 236] width 66 height 14
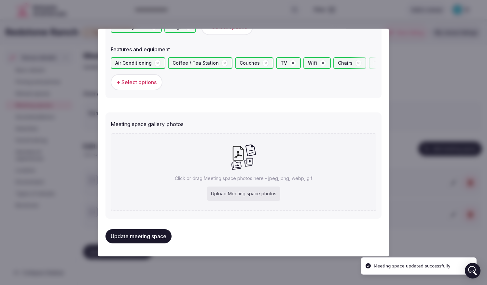
click at [156, 232] on button "Update meeting space" at bounding box center [138, 236] width 66 height 14
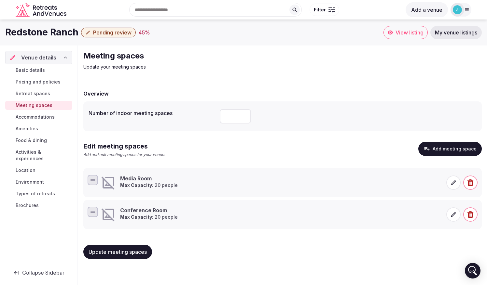
click at [178, 117] on div "Number of indoor meeting spaces" at bounding box center [283, 117] width 388 height 20
click at [165, 111] on label "Number of indoor meeting spaces" at bounding box center [152, 113] width 126 height 5
click at [189, 112] on label "Number of indoor meeting spaces" at bounding box center [152, 113] width 126 height 5
click at [204, 112] on label "Number of indoor meeting spaces" at bounding box center [152, 113] width 126 height 5
click at [240, 117] on input "number" at bounding box center [235, 116] width 31 height 14
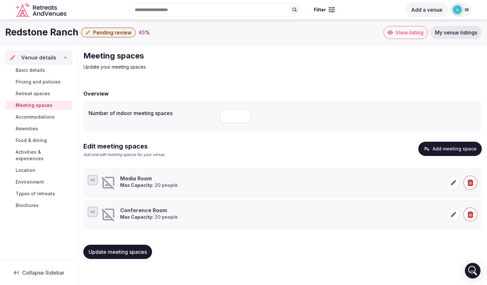
type input "*"
click at [245, 152] on div "Edit meeting spaces Add and edit meeting spaces for your venue. Add meeting spa…" at bounding box center [282, 152] width 398 height 21
click at [132, 253] on span "Update meeting spaces" at bounding box center [118, 252] width 58 height 7
click at [45, 122] on div "Basic details Pricing and policies Retreat spaces Meeting spaces Accommodations…" at bounding box center [38, 137] width 67 height 147
click at [49, 118] on span "Accommodations" at bounding box center [35, 117] width 39 height 7
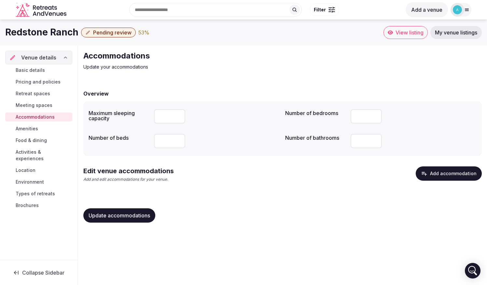
click at [254, 179] on div "Edit venue accommodations Add and edit accommodations for your venue. Add accom…" at bounding box center [282, 177] width 398 height 21
click at [289, 180] on div "Edit venue accommodations Add and edit accommodations for your venue. Add accom…" at bounding box center [282, 177] width 398 height 21
click at [442, 171] on button "Add accommodation" at bounding box center [449, 174] width 66 height 14
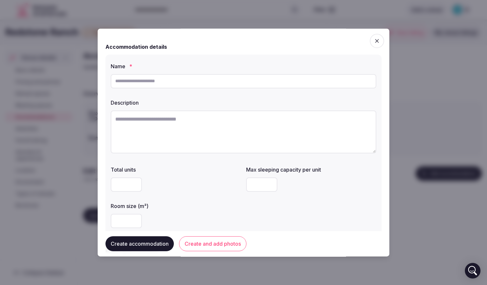
click at [374, 39] on icon "button" at bounding box center [377, 41] width 7 height 7
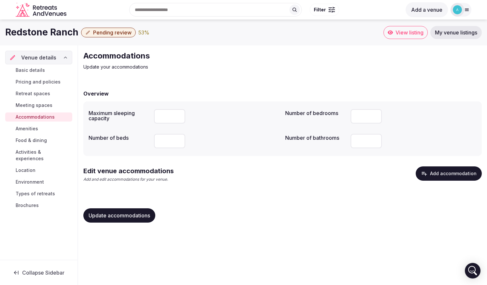
click at [444, 172] on button "Add accommodation" at bounding box center [449, 174] width 66 height 14
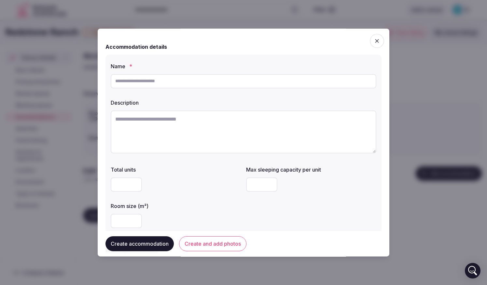
click at [482, 101] on html "Search Popular Destinations [GEOGRAPHIC_DATA], [GEOGRAPHIC_DATA] [GEOGRAPHIC_DA…" at bounding box center [243, 142] width 487 height 285
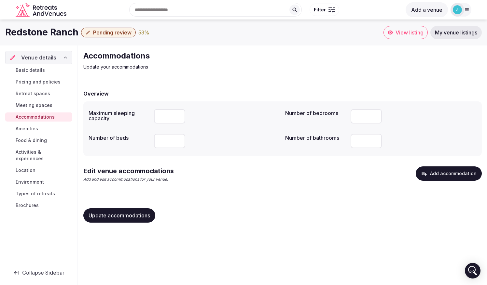
click at [176, 226] on div "Update accommodations" at bounding box center [282, 215] width 398 height 25
click at [35, 127] on span "Amenities" at bounding box center [27, 129] width 22 height 7
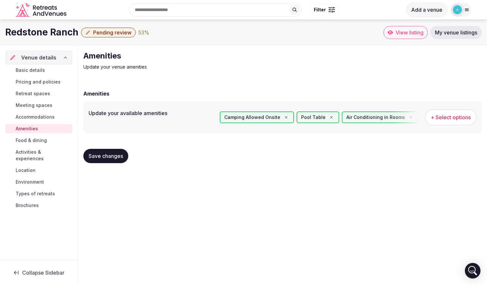
click at [37, 140] on span "Food & dining" at bounding box center [31, 140] width 31 height 7
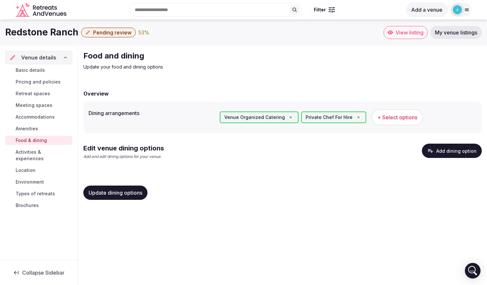
click at [39, 155] on span "Activities & experiences" at bounding box center [43, 155] width 54 height 13
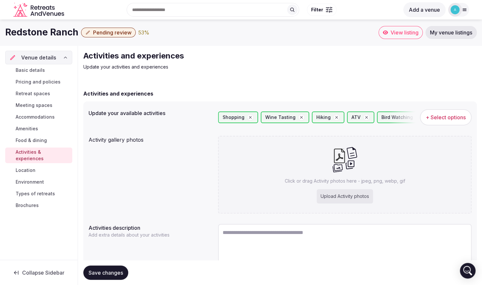
click at [34, 167] on span "Location" at bounding box center [26, 170] width 20 height 7
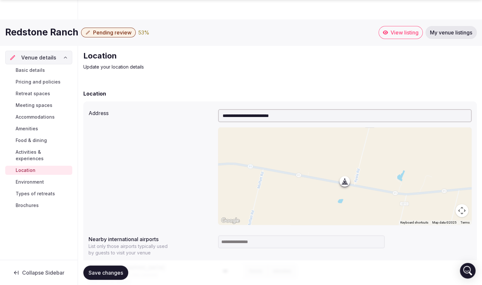
scroll to position [101, 0]
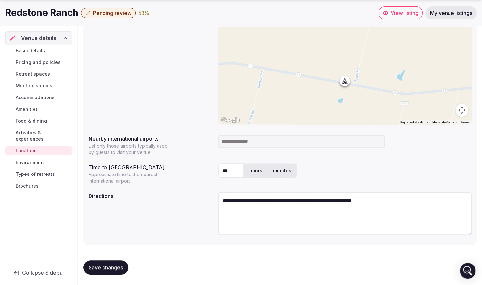
click at [35, 159] on span "Environment" at bounding box center [30, 162] width 28 height 7
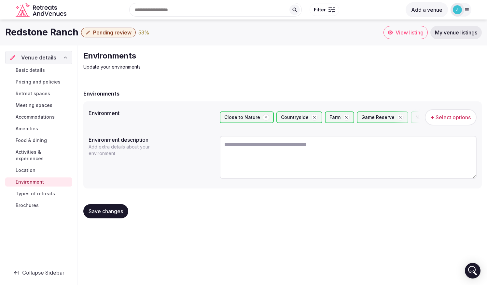
click at [29, 191] on span "Types of retreats" at bounding box center [35, 194] width 39 height 7
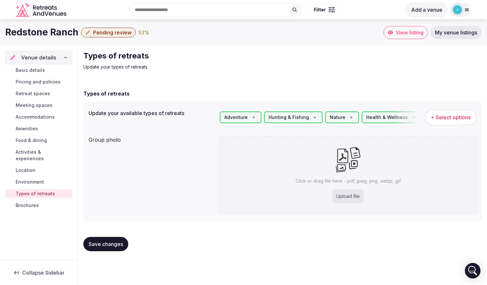
click at [20, 202] on span "Brochures" at bounding box center [27, 205] width 23 height 7
